Goal: Information Seeking & Learning: Learn about a topic

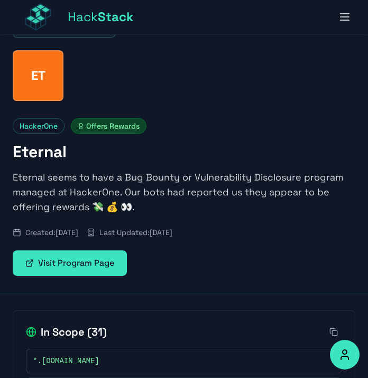
scroll to position [34, 0]
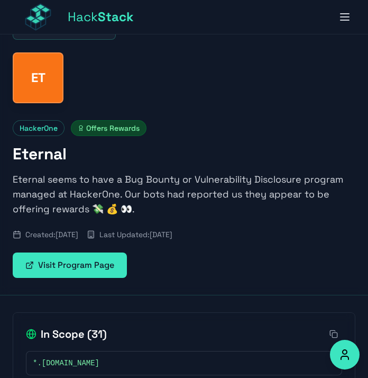
click at [84, 19] on span "Hack Stack" at bounding box center [101, 16] width 66 height 17
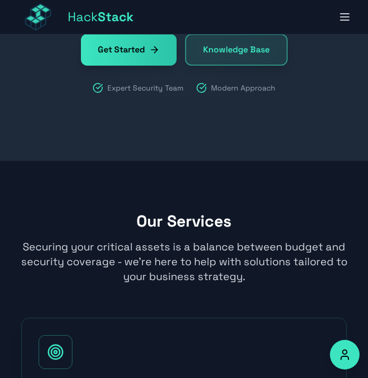
scroll to position [111, 0]
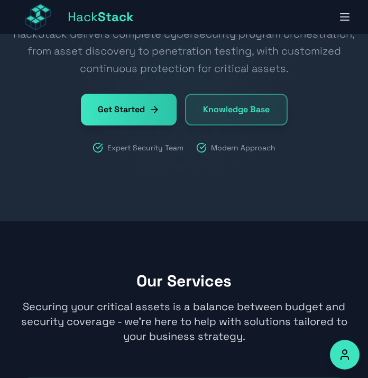
click at [160, 112] on icon at bounding box center [154, 109] width 11 height 11
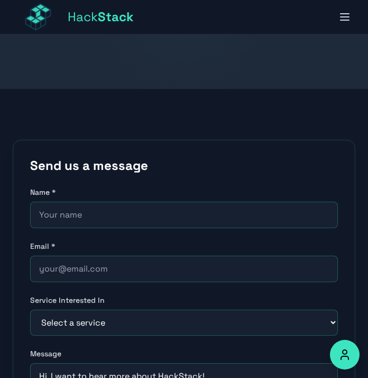
click at [346, 21] on icon "button" at bounding box center [345, 17] width 13 height 13
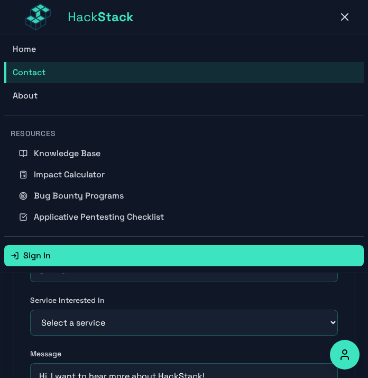
click at [52, 195] on span "Bug Bounty Programs" at bounding box center [79, 195] width 90 height 13
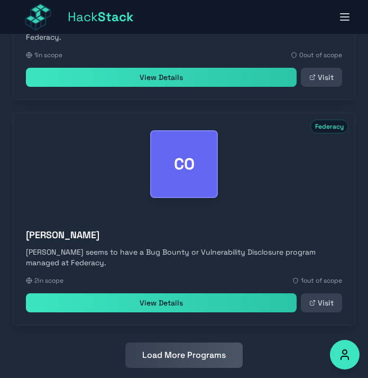
scroll to position [1176, 0]
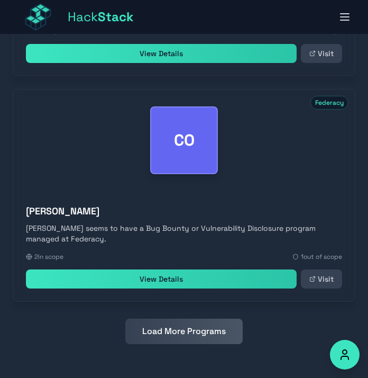
click at [155, 275] on link "View Details" at bounding box center [161, 278] width 271 height 19
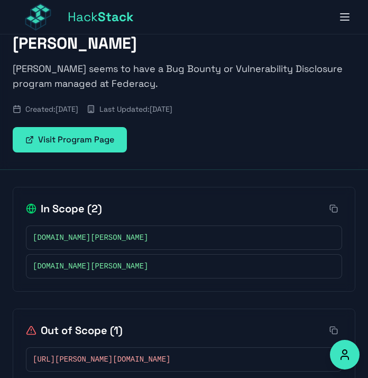
scroll to position [117, 0]
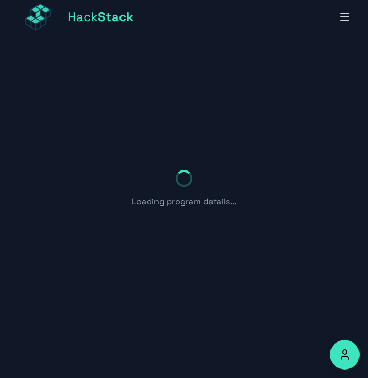
scroll to position [34, 0]
